Goal: Information Seeking & Learning: Learn about a topic

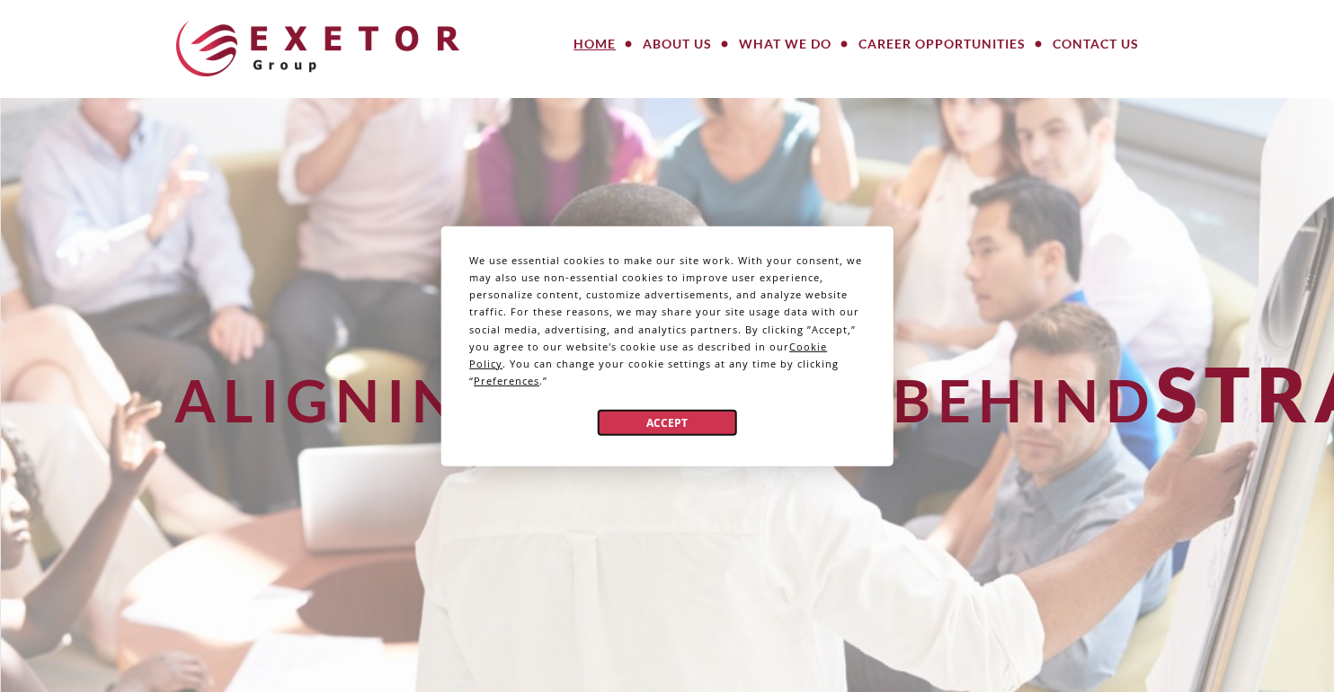
click at [645, 424] on button "Accept" at bounding box center [667, 423] width 138 height 26
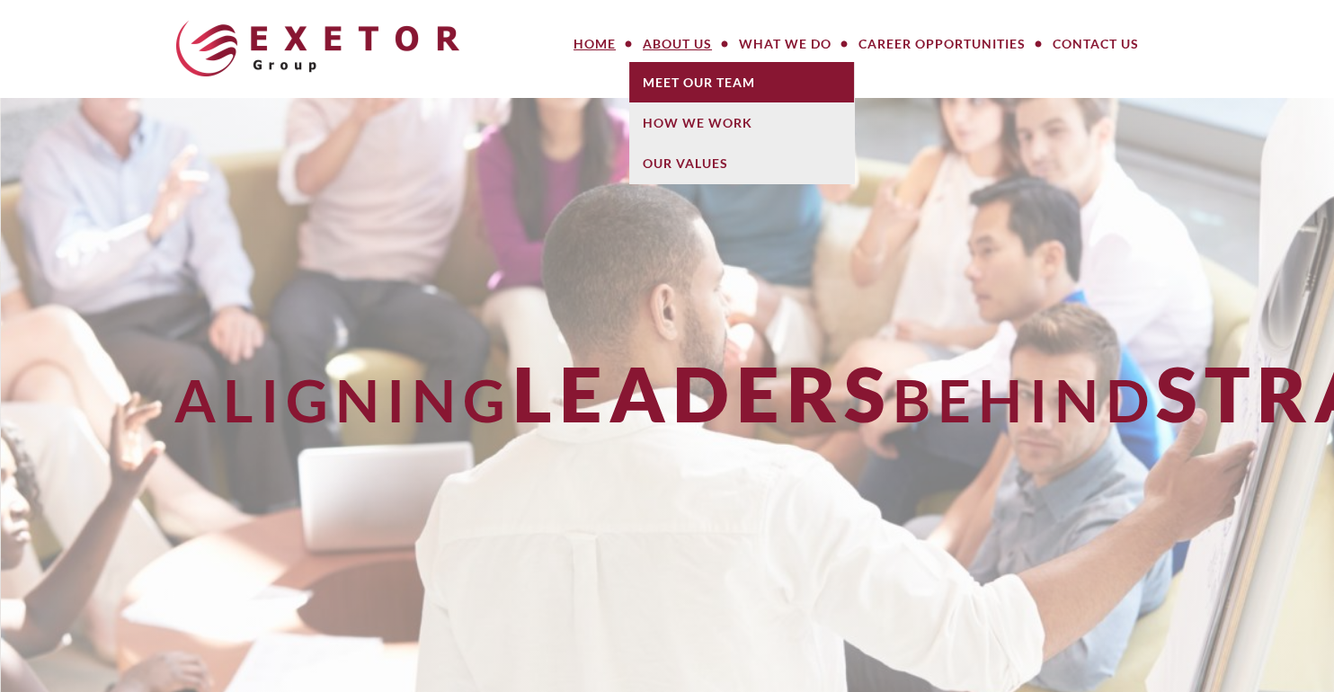
click at [676, 74] on link "Meet Our Team" at bounding box center [741, 82] width 225 height 40
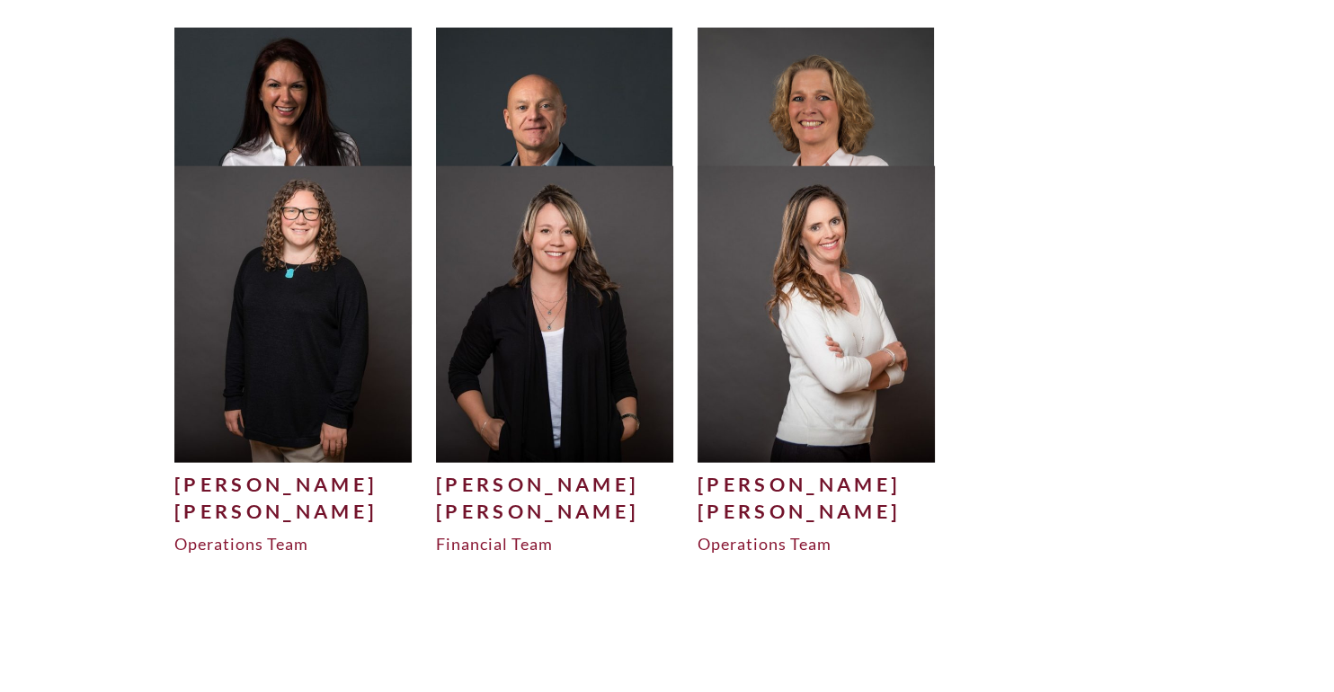
scroll to position [7463, 0]
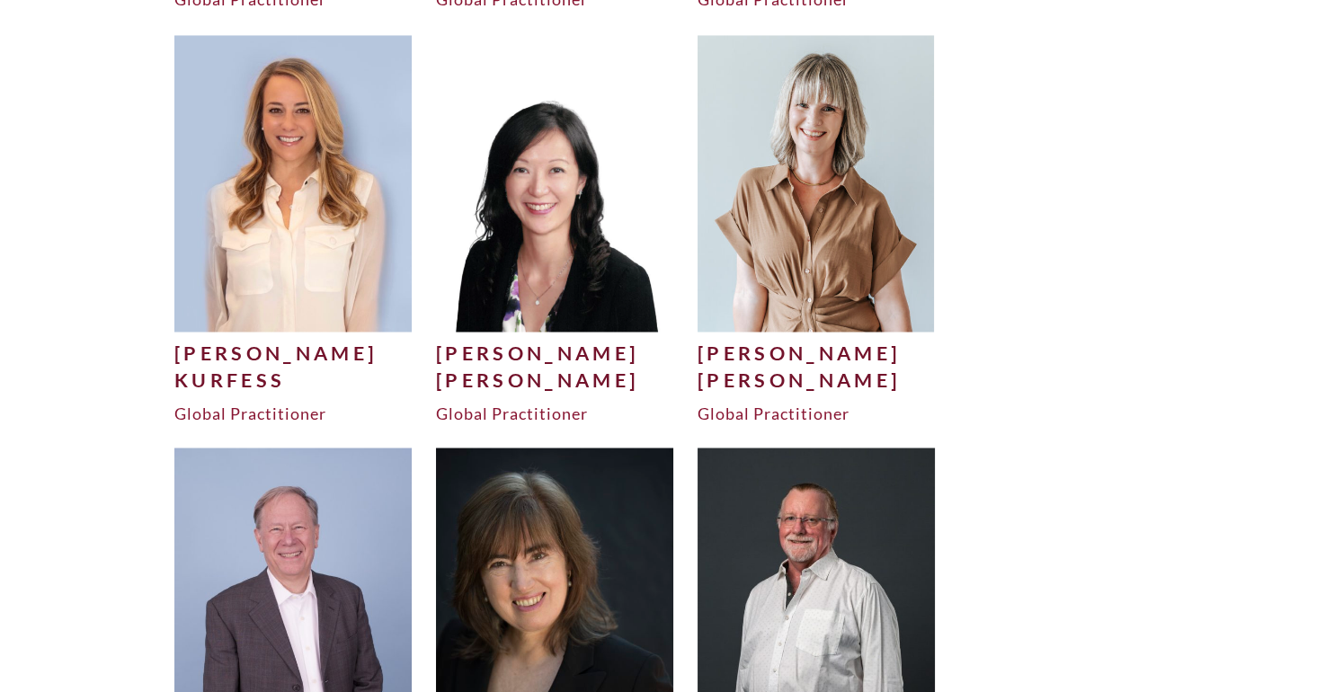
scroll to position [5304, 0]
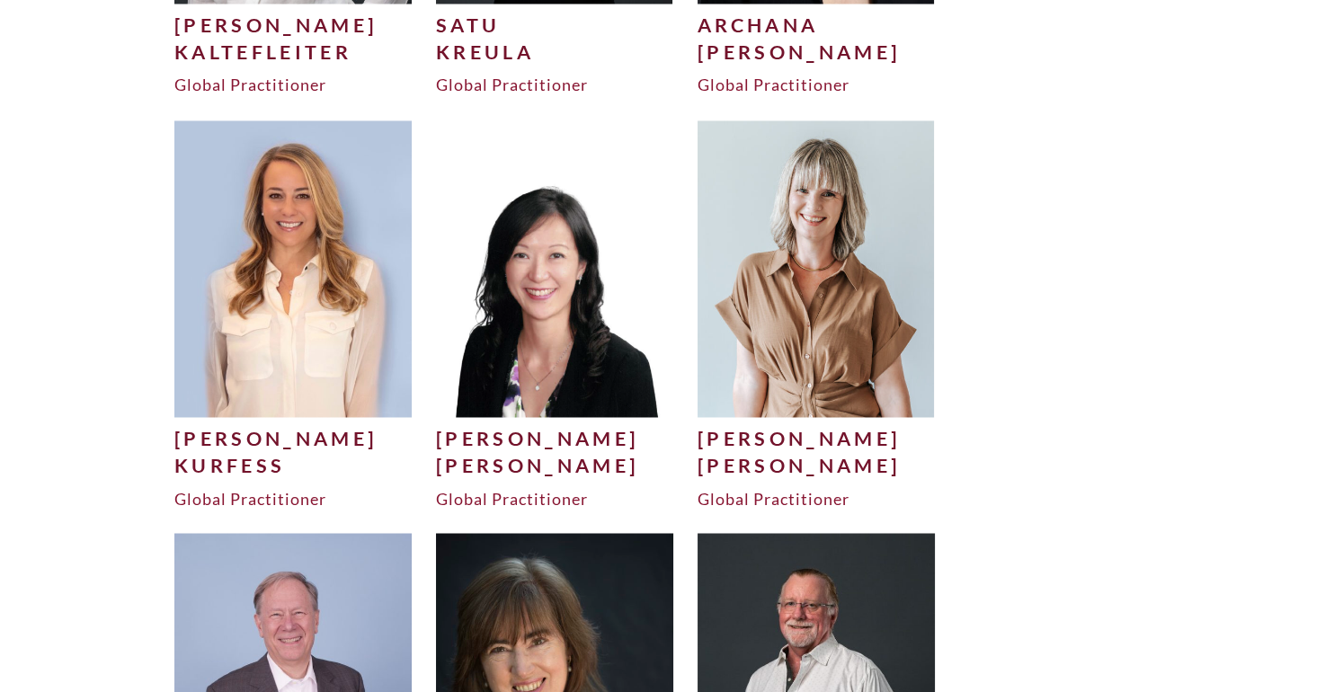
click at [252, 298] on img at bounding box center [292, 268] width 237 height 296
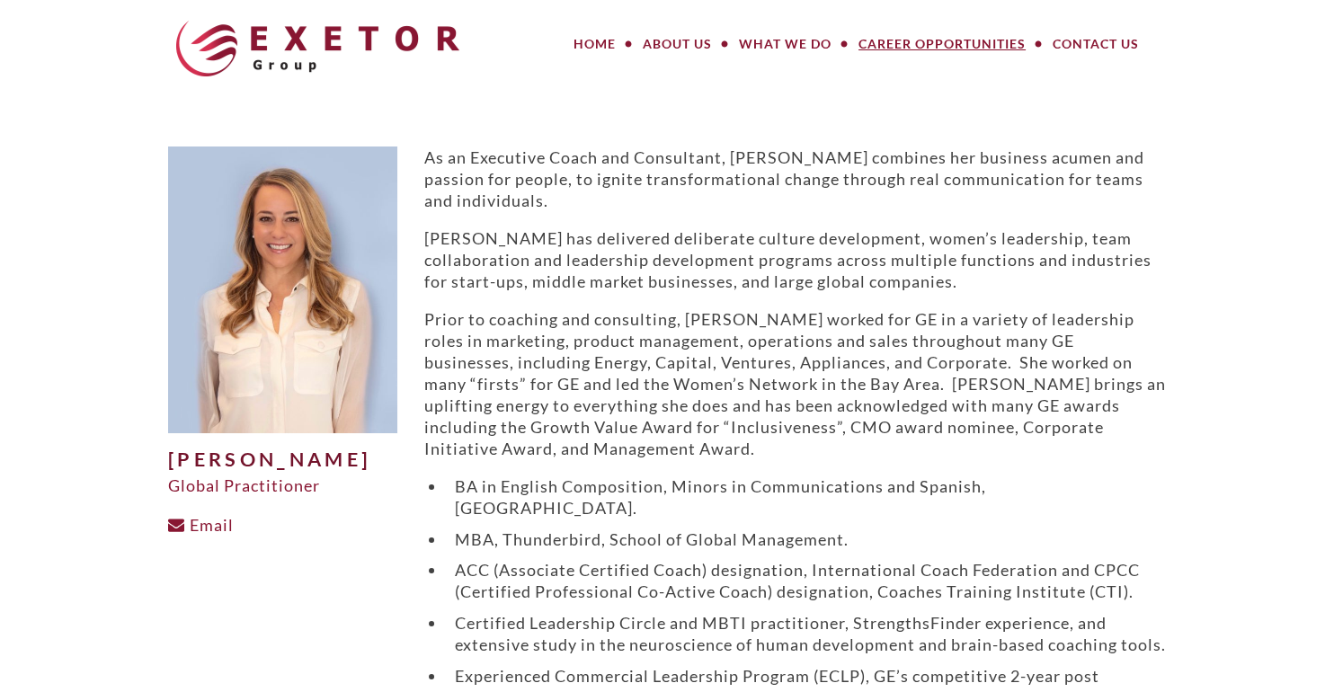
click at [870, 47] on link "Career Opportunities" at bounding box center [942, 44] width 194 height 36
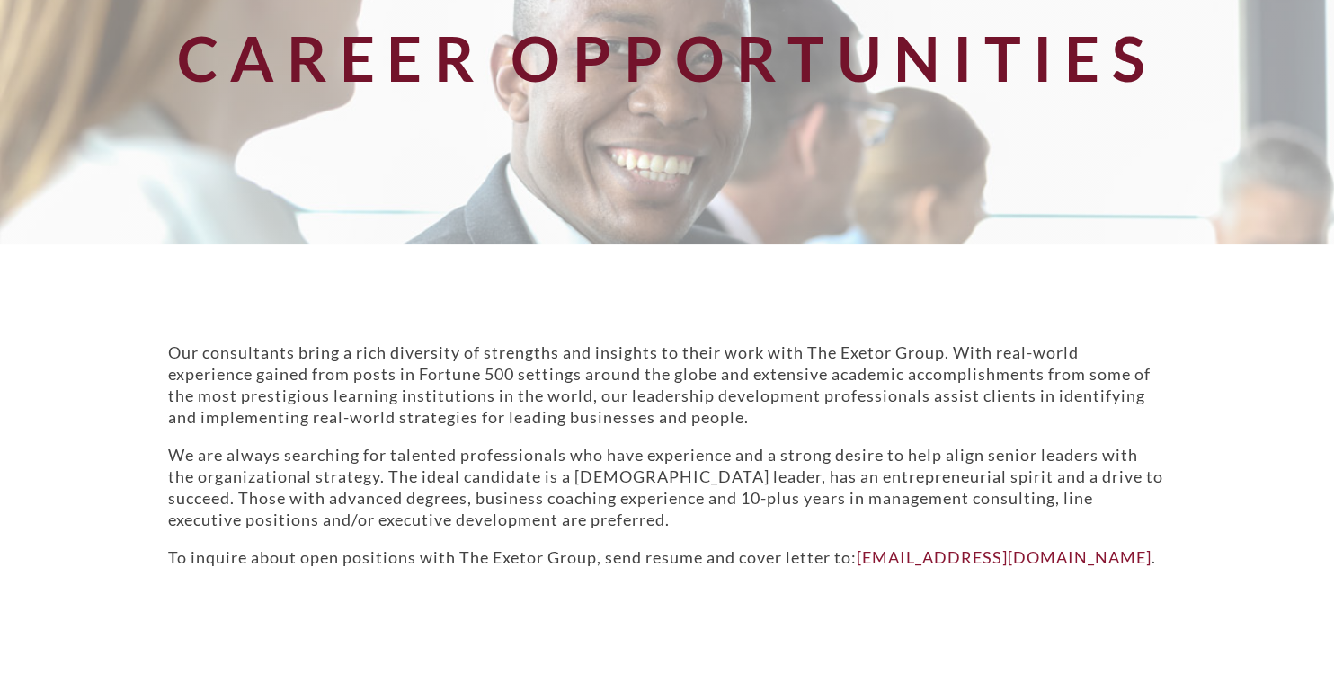
scroll to position [413, 0]
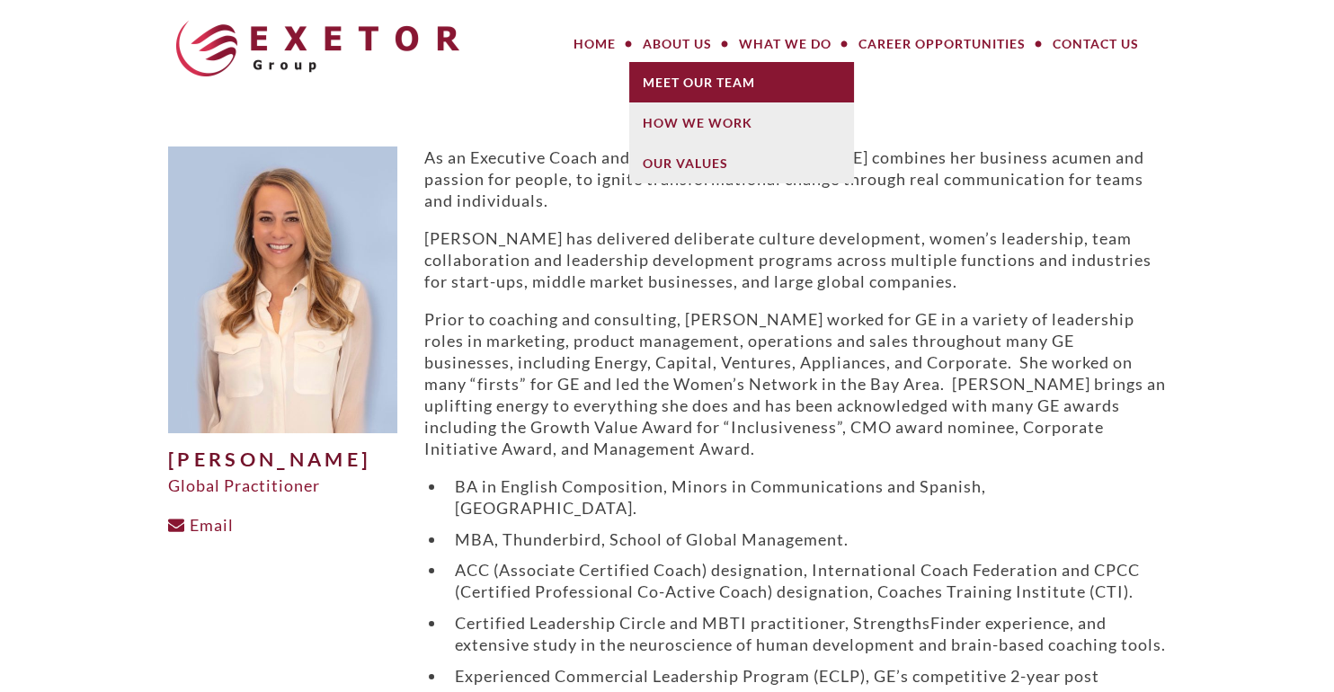
click at [664, 76] on link "Meet Our Team" at bounding box center [741, 82] width 225 height 40
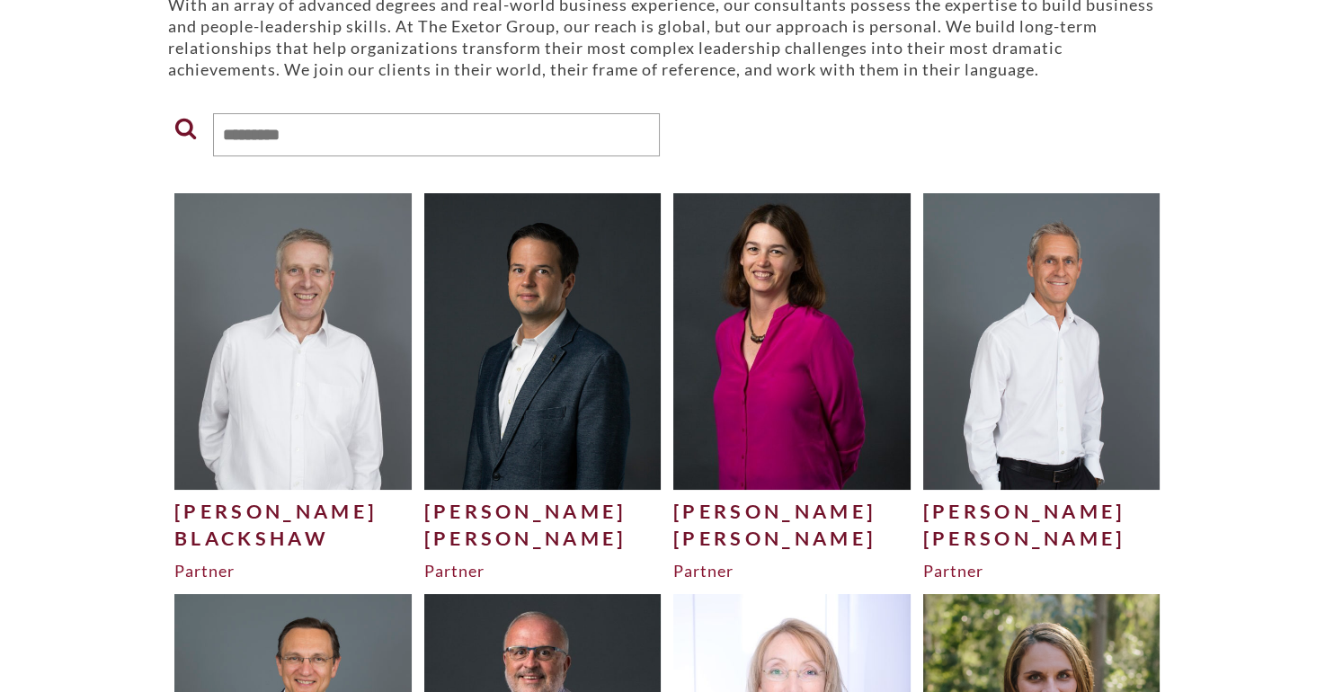
click at [355, 369] on img at bounding box center [292, 341] width 237 height 296
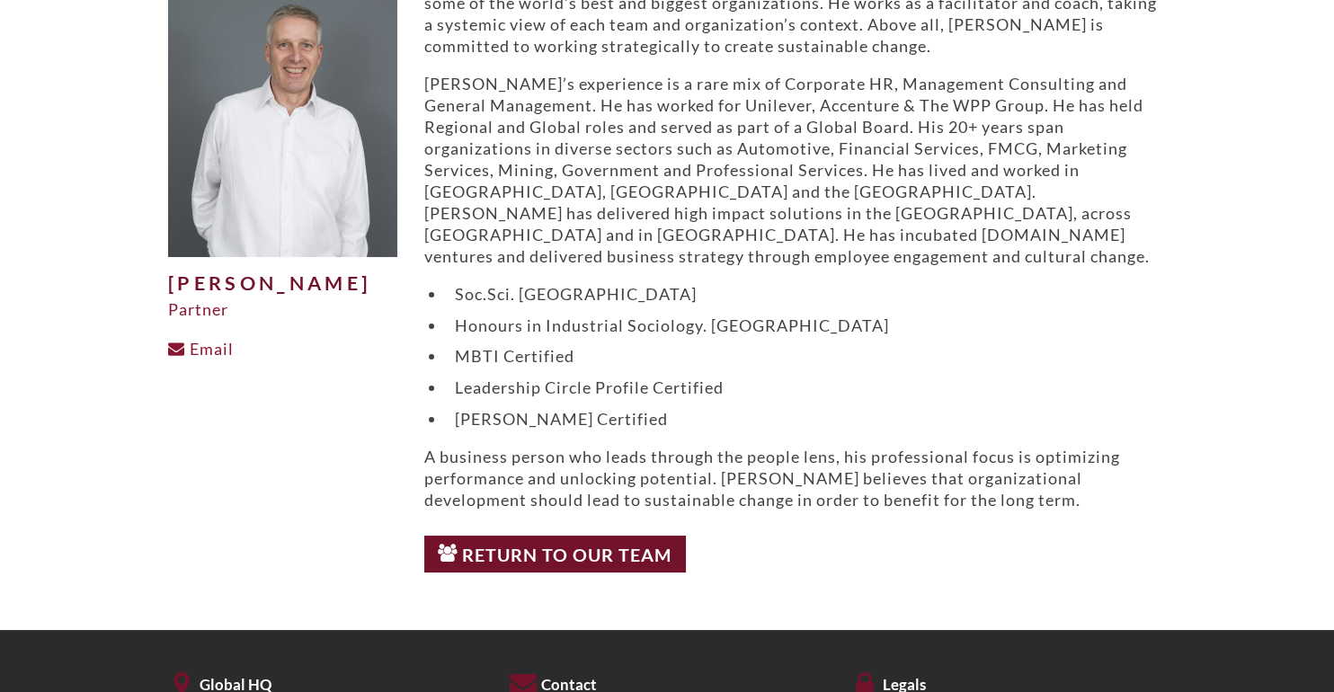
scroll to position [179, 0]
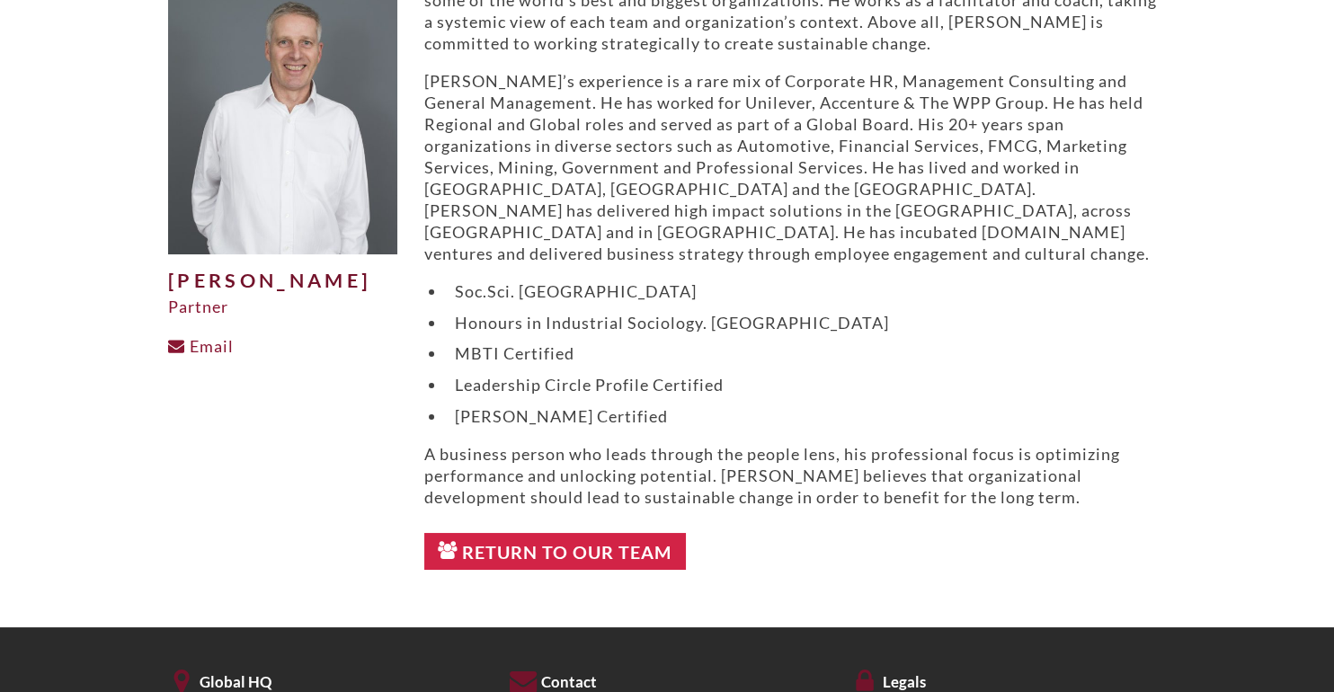
drag, startPoint x: 628, startPoint y: 489, endPoint x: 622, endPoint y: 520, distance: 31.0
click at [627, 493] on div "Dave has more than 20 years of international experience, working for and with s…" at bounding box center [795, 274] width 769 height 612
click at [622, 533] on link "Return to Our Team" at bounding box center [555, 552] width 262 height 38
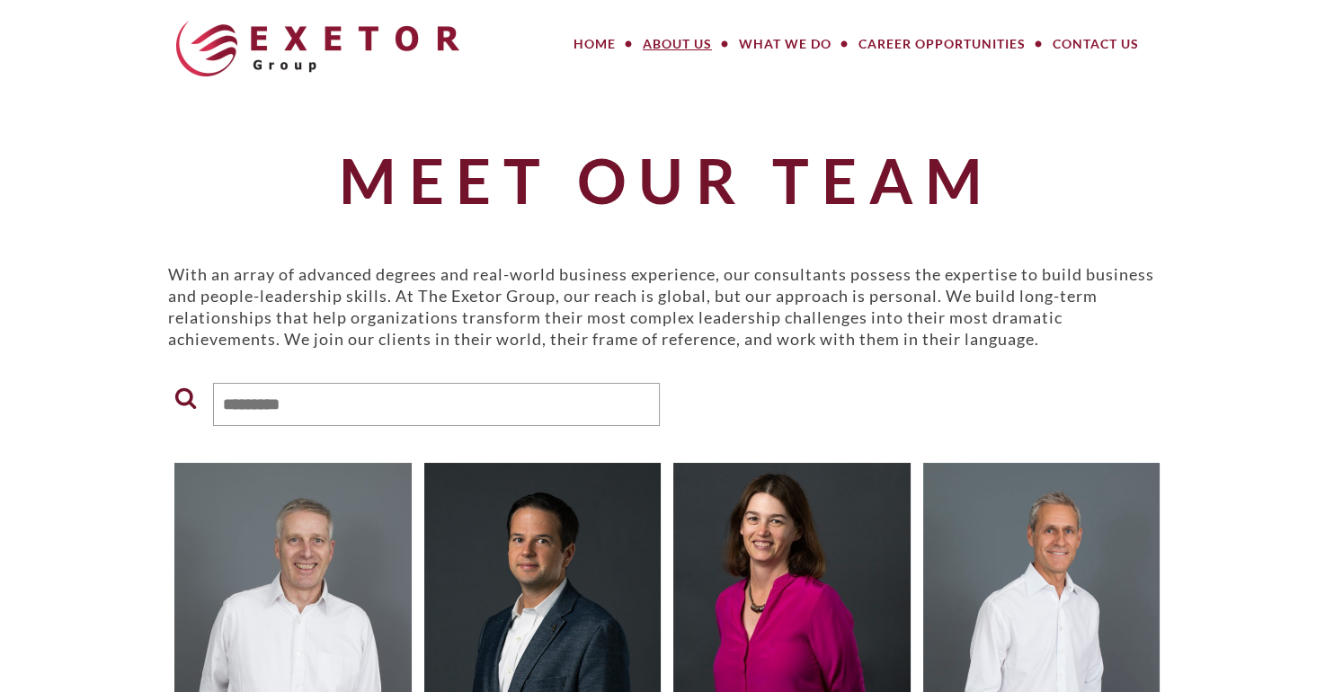
click at [551, 548] on img at bounding box center [542, 611] width 237 height 296
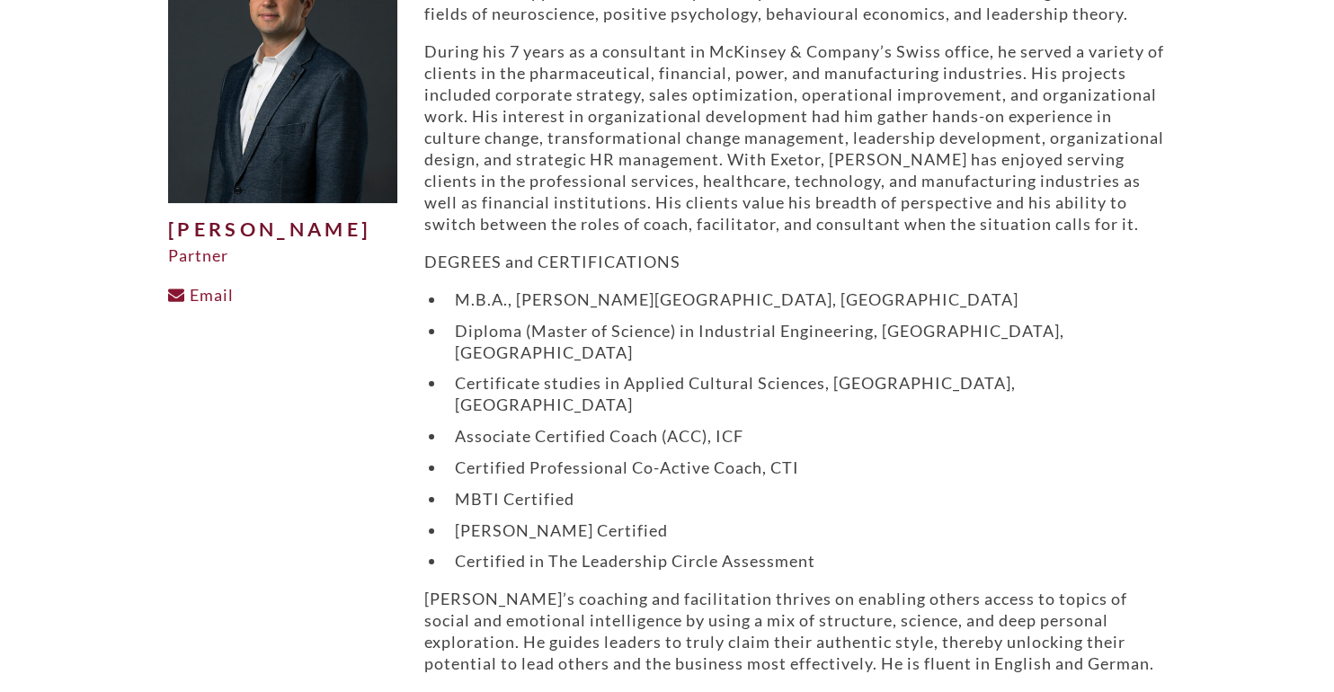
scroll to position [270, 0]
